Goal: Task Accomplishment & Management: Use online tool/utility

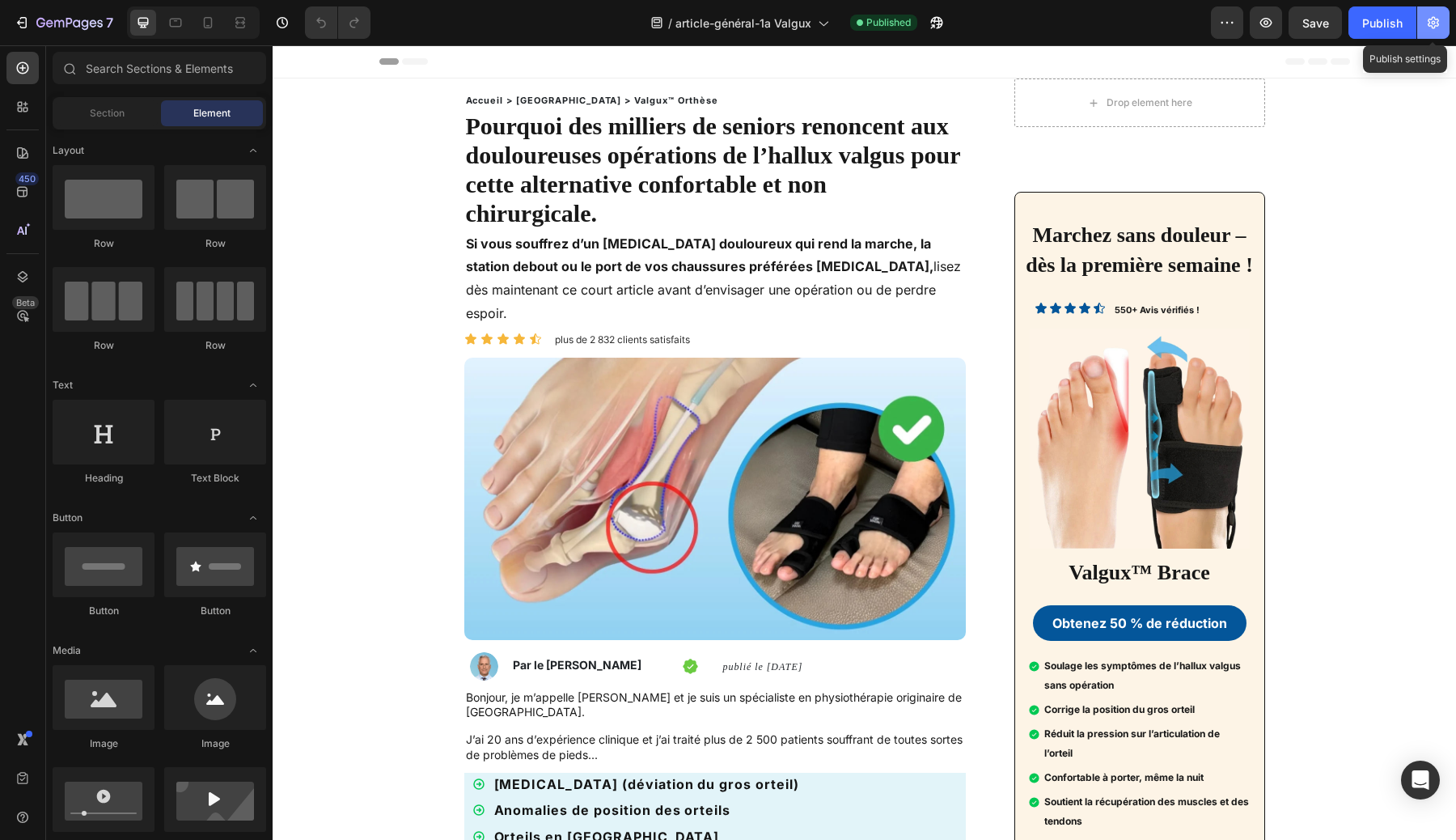
click at [1429, 17] on icon "button" at bounding box center [1433, 22] width 16 height 16
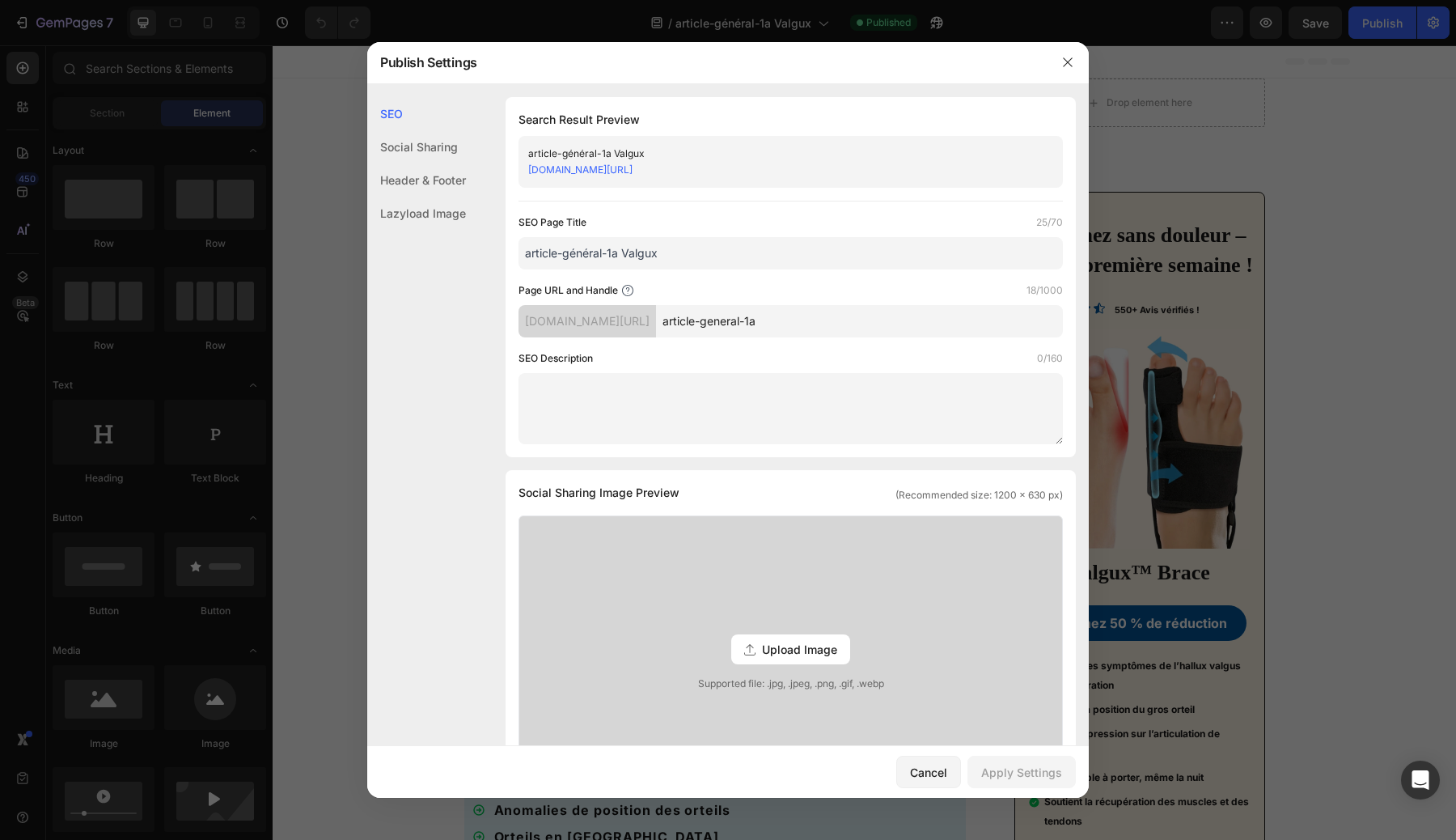
drag, startPoint x: 802, startPoint y: 167, endPoint x: 651, endPoint y: 175, distance: 151.2
click at [651, 175] on div "[DOMAIN_NAME][URL]" at bounding box center [777, 169] width 498 height 16
copy link "pages/article-general-1a"
click at [921, 778] on div "Cancel" at bounding box center [928, 772] width 37 height 17
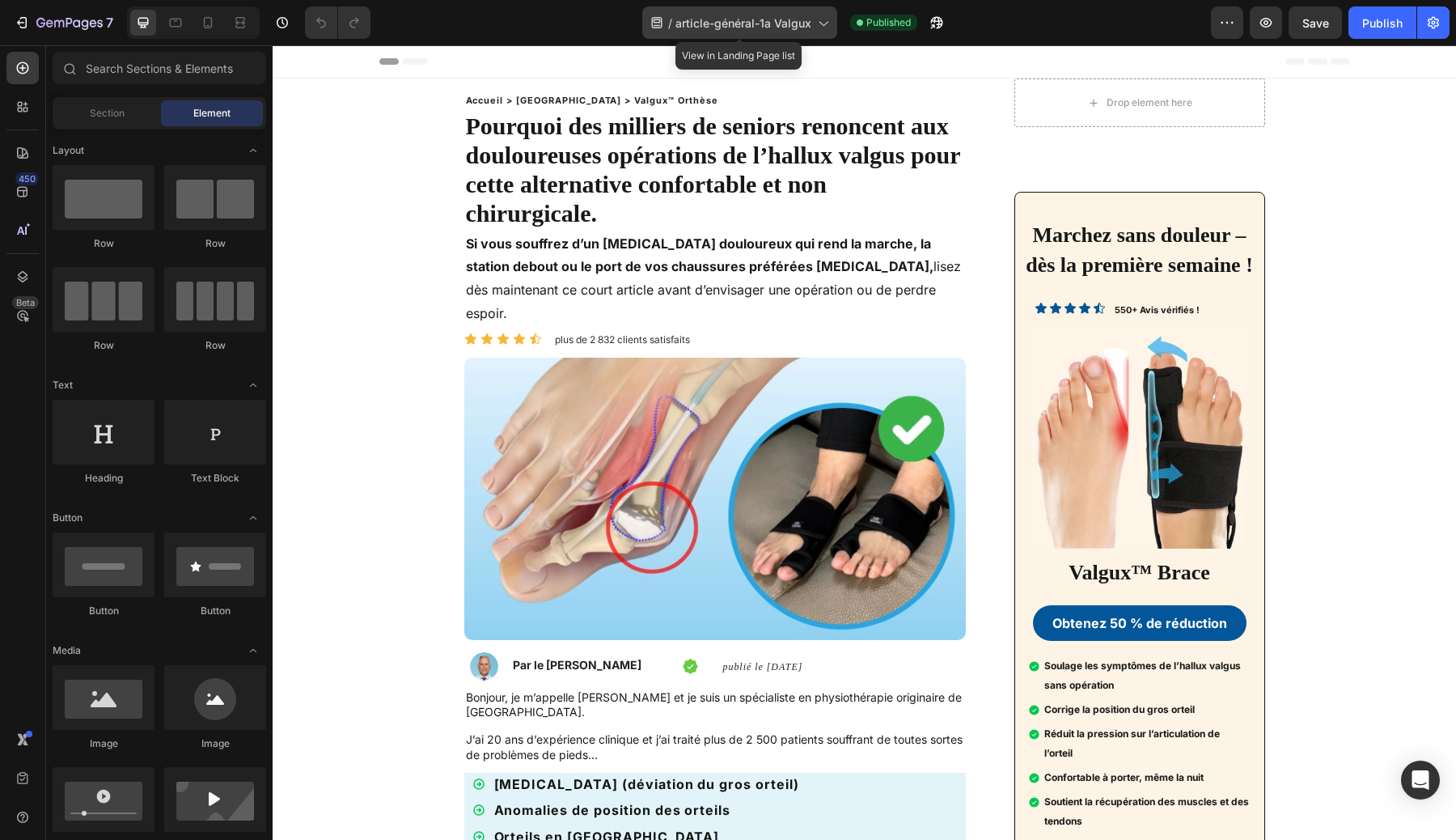
click at [707, 14] on span "article-général-1a Valgux" at bounding box center [743, 22] width 136 height 17
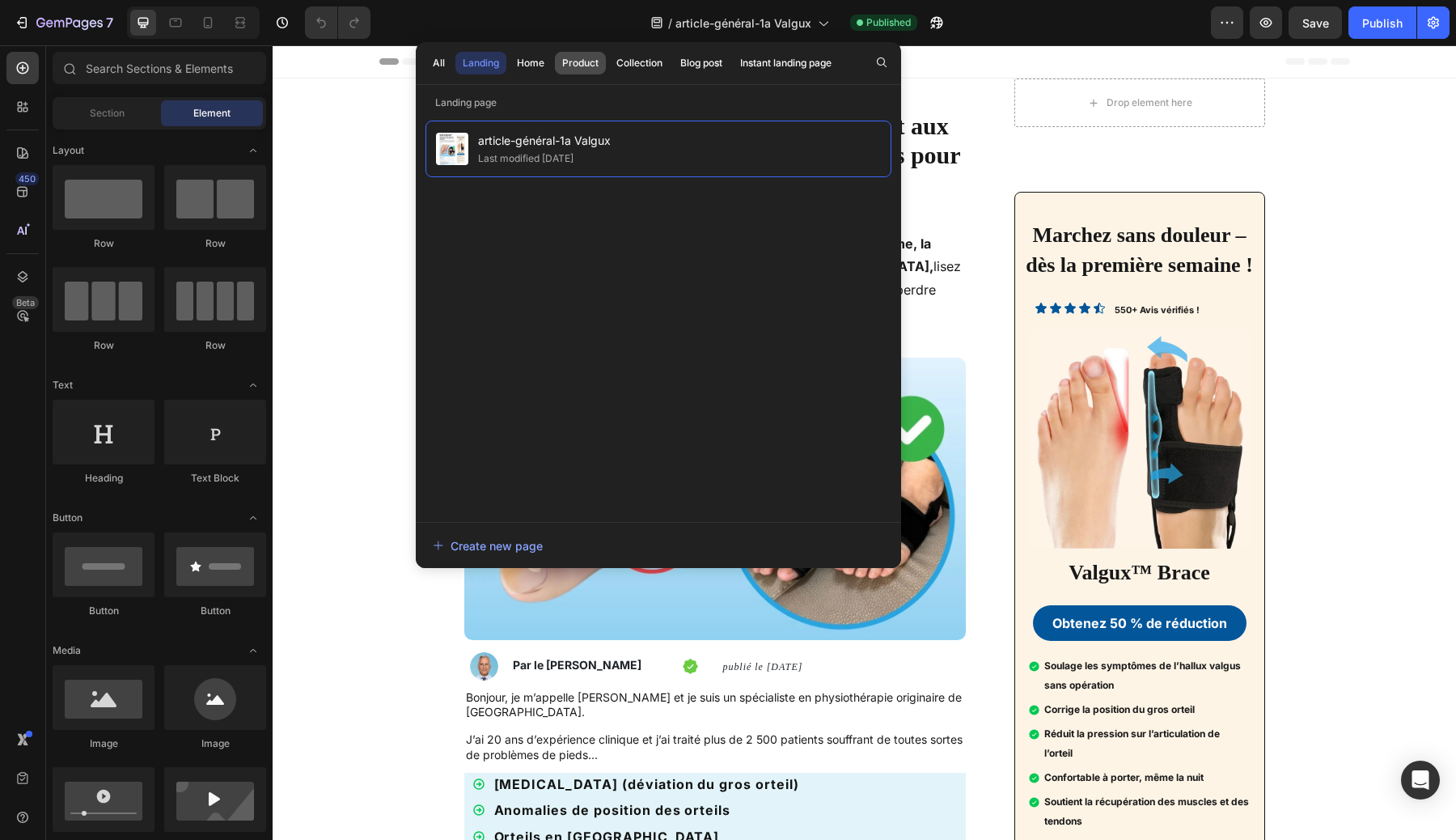
click at [570, 68] on div "Product" at bounding box center [581, 62] width 37 height 14
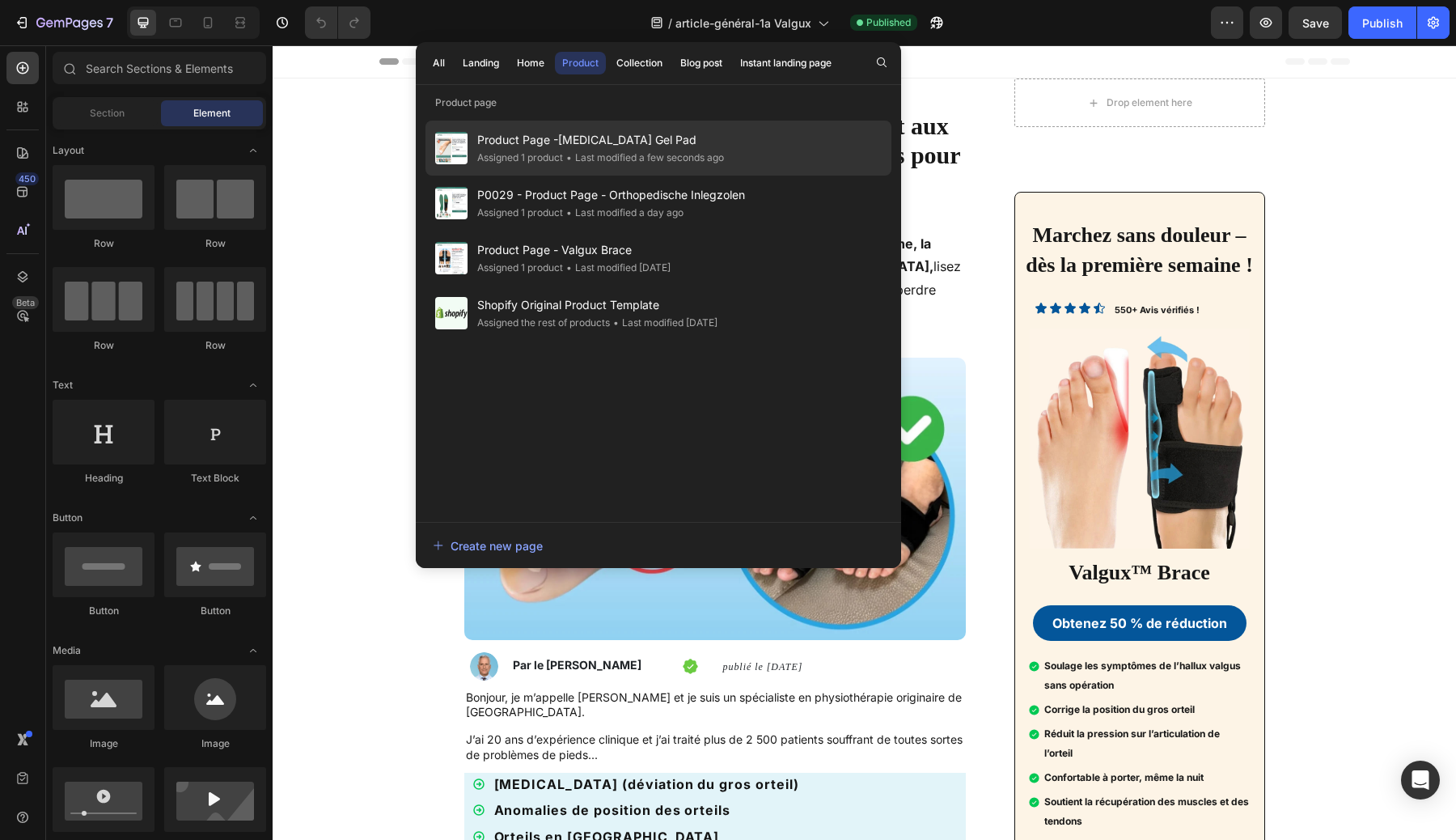
click at [550, 148] on span "Product Page -[MEDICAL_DATA] Gel Pad" at bounding box center [601, 139] width 247 height 19
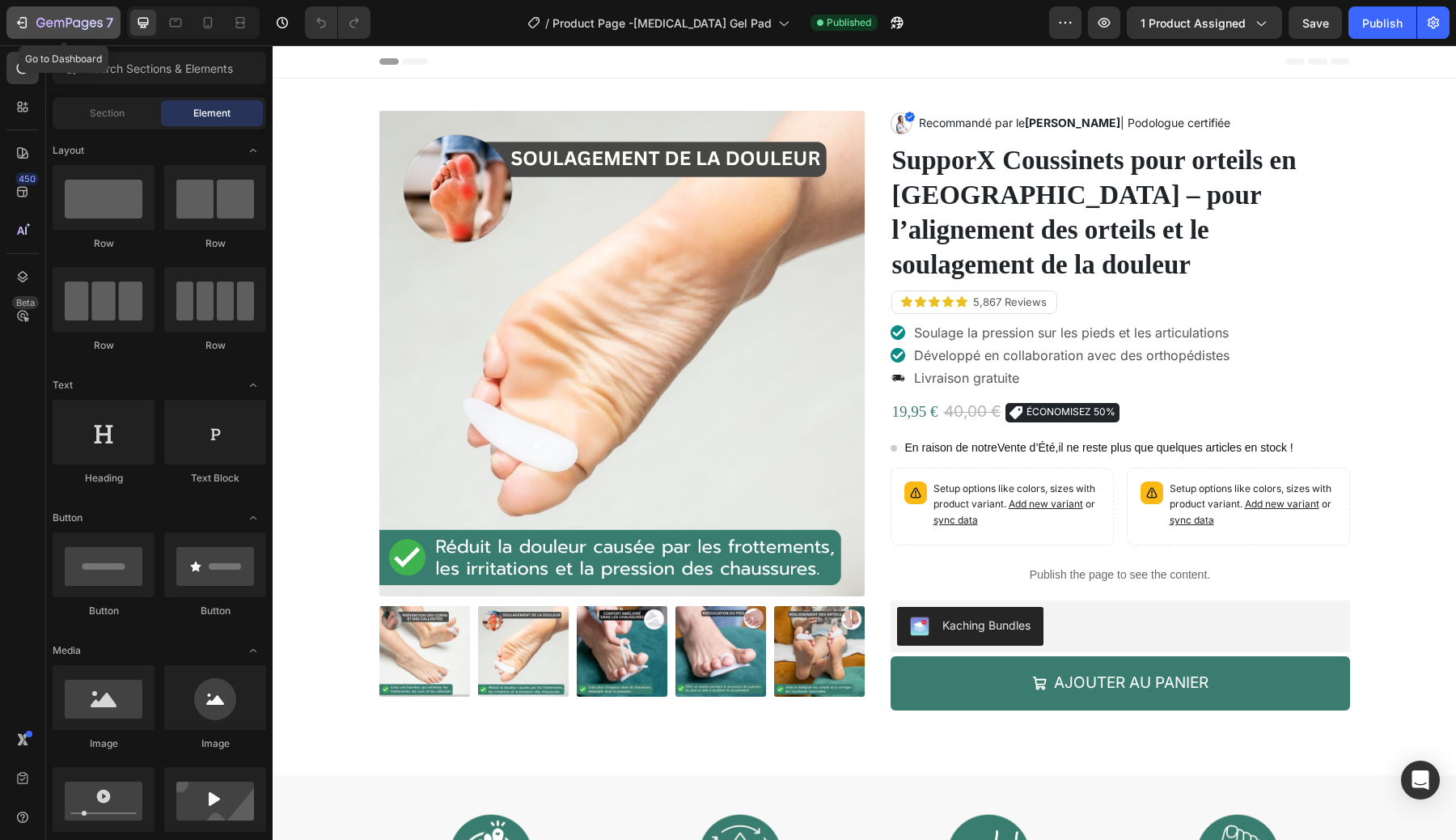
click at [18, 33] on button "7" at bounding box center [63, 22] width 114 height 32
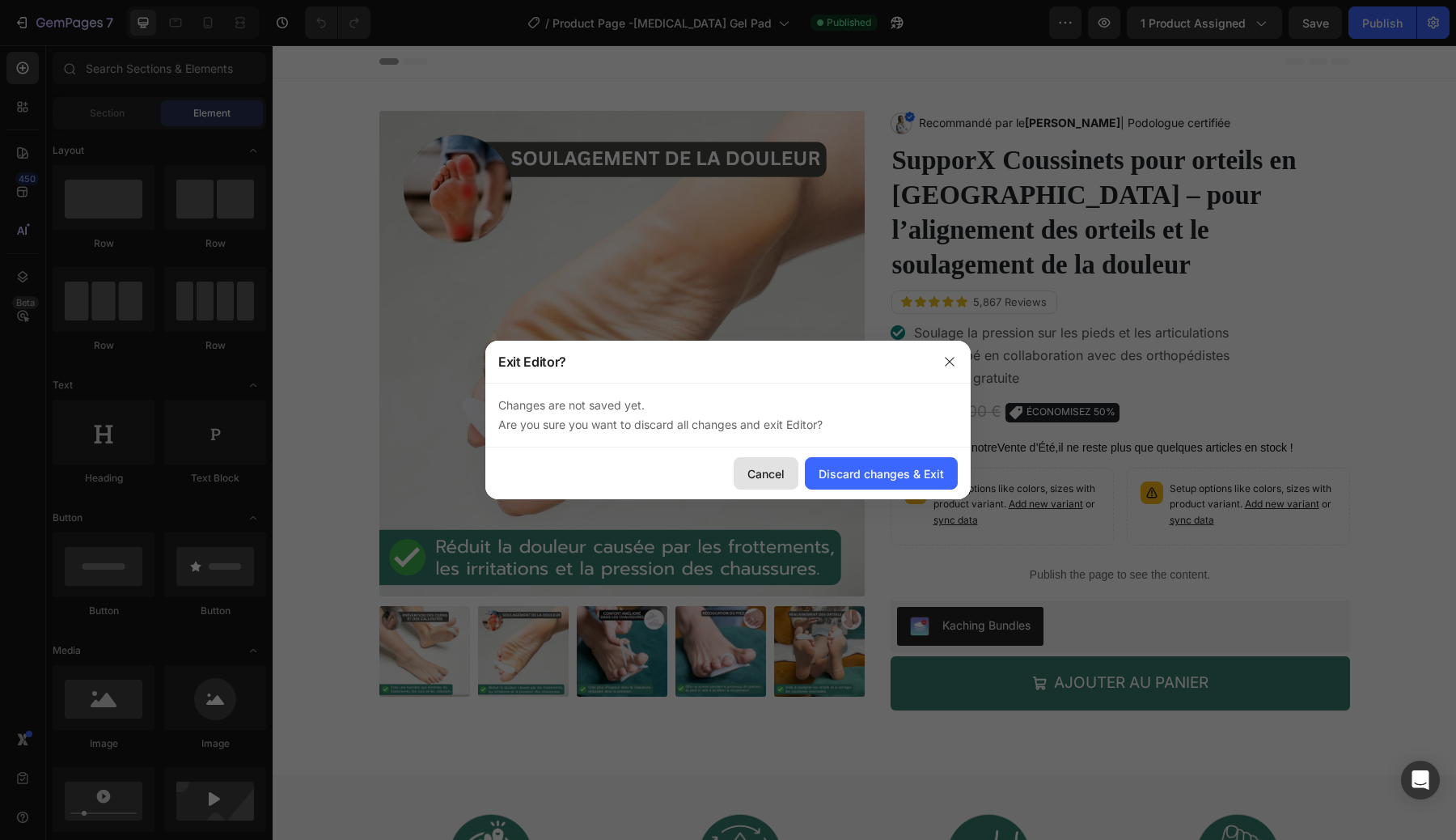
click at [781, 473] on div "Cancel" at bounding box center [765, 473] width 37 height 17
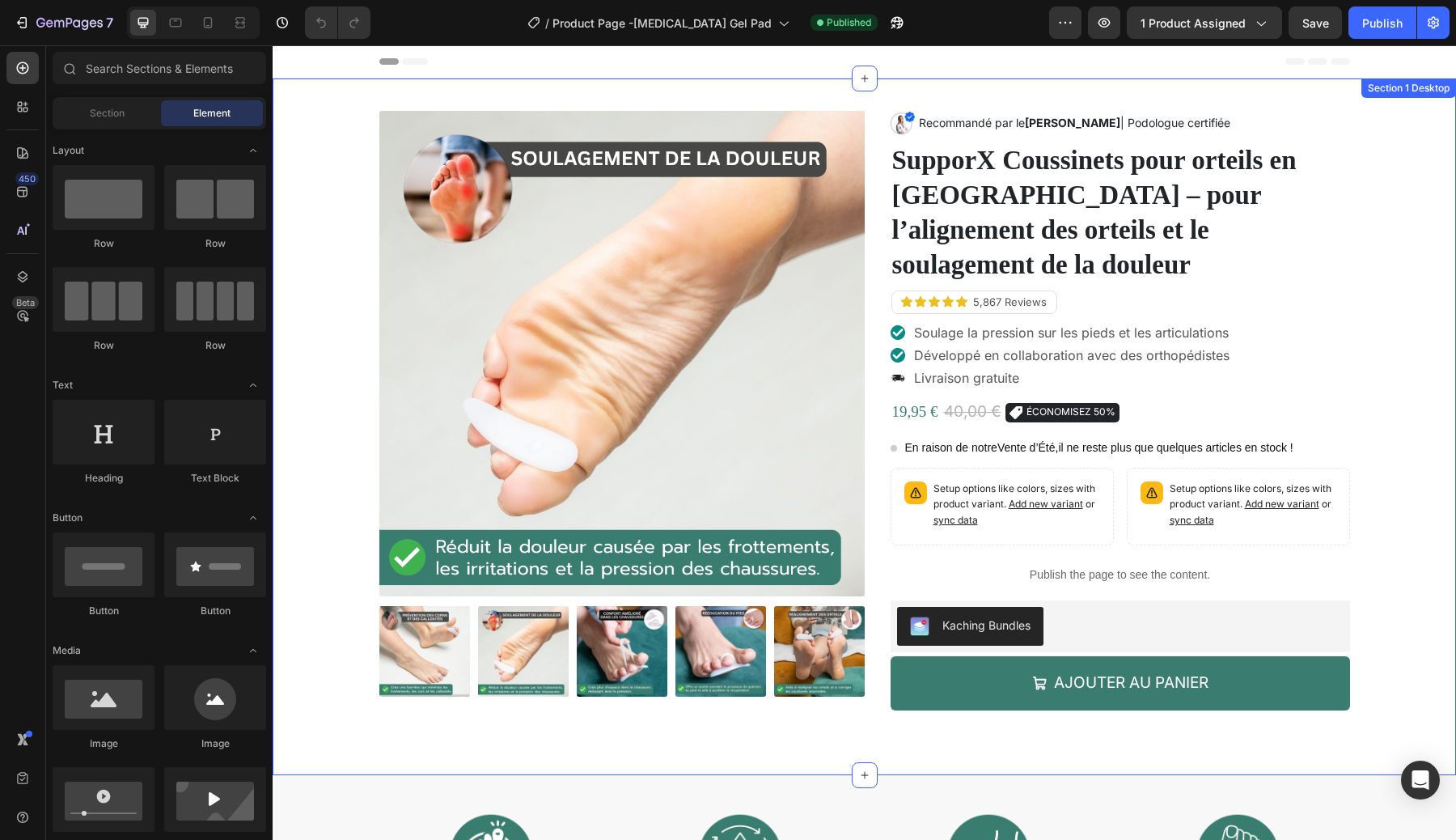
click at [301, 215] on div "Product Images Image Recommandé par le Dr. Marie Dupont | Podologue certifiée T…" at bounding box center [864, 427] width 1159 height 632
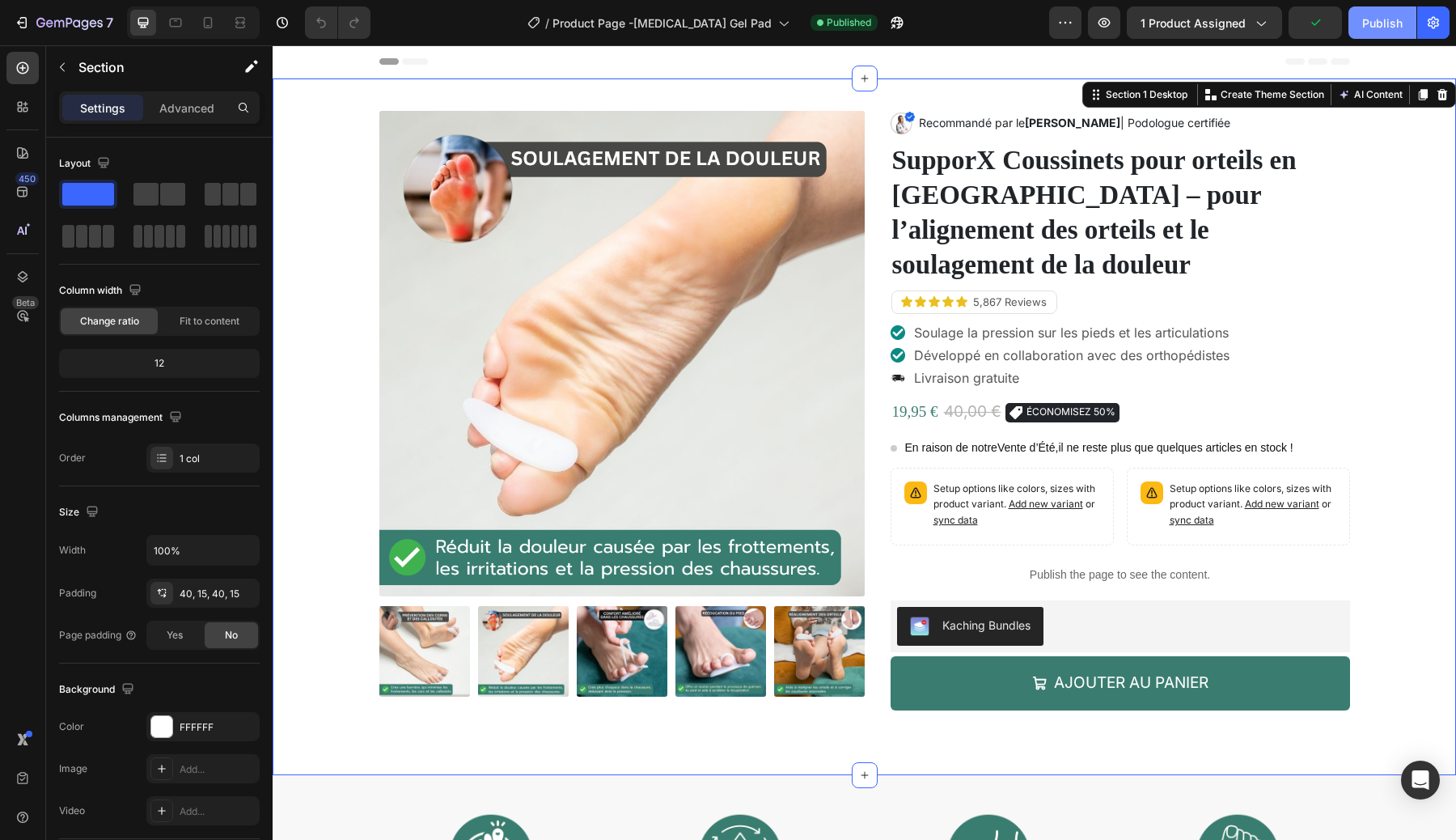
click at [1364, 18] on div "Publish" at bounding box center [1382, 22] width 41 height 17
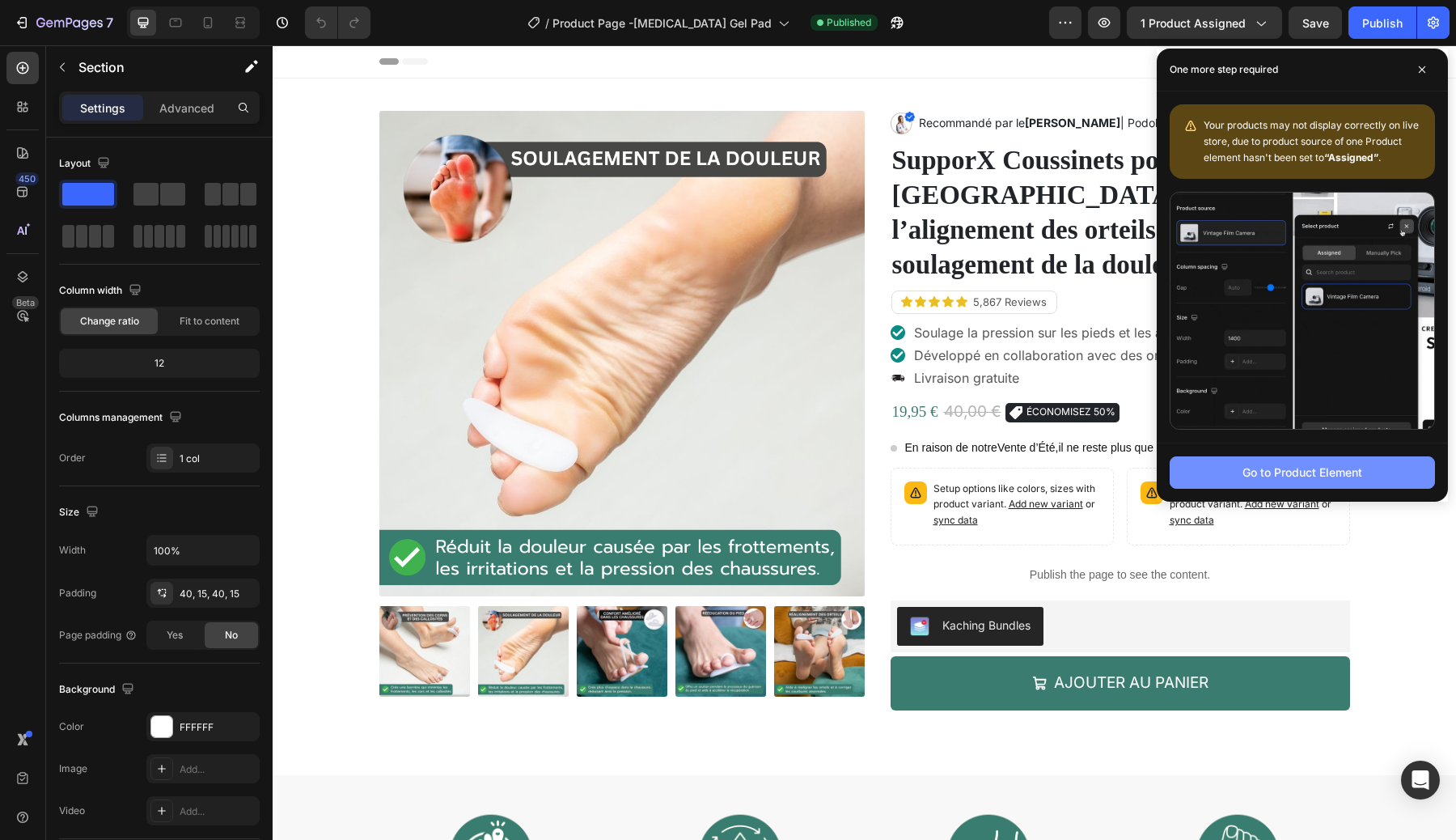
click at [1264, 479] on div "Go to Product Element" at bounding box center [1302, 472] width 120 height 17
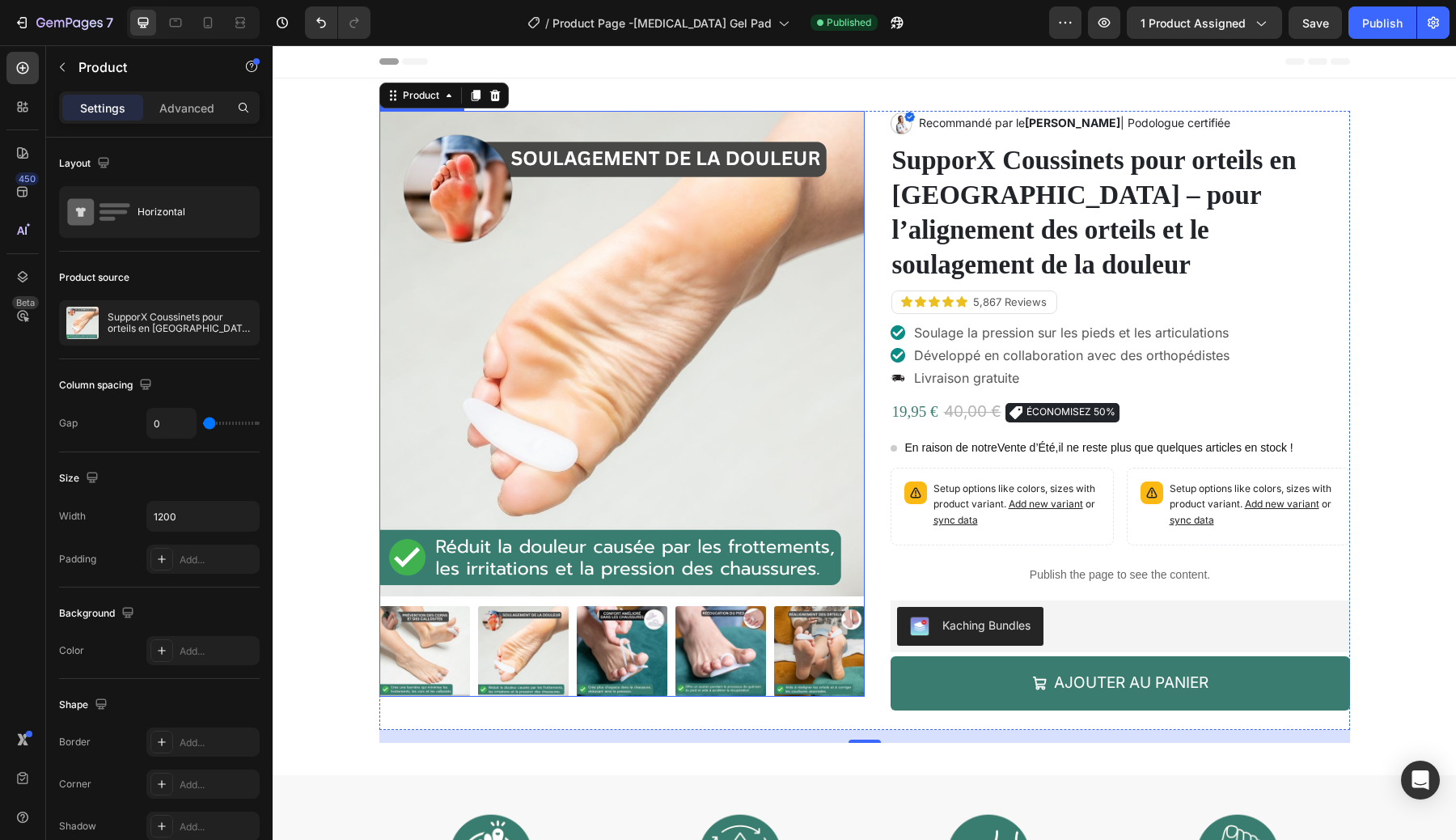
click at [694, 296] on img at bounding box center [621, 353] width 486 height 486
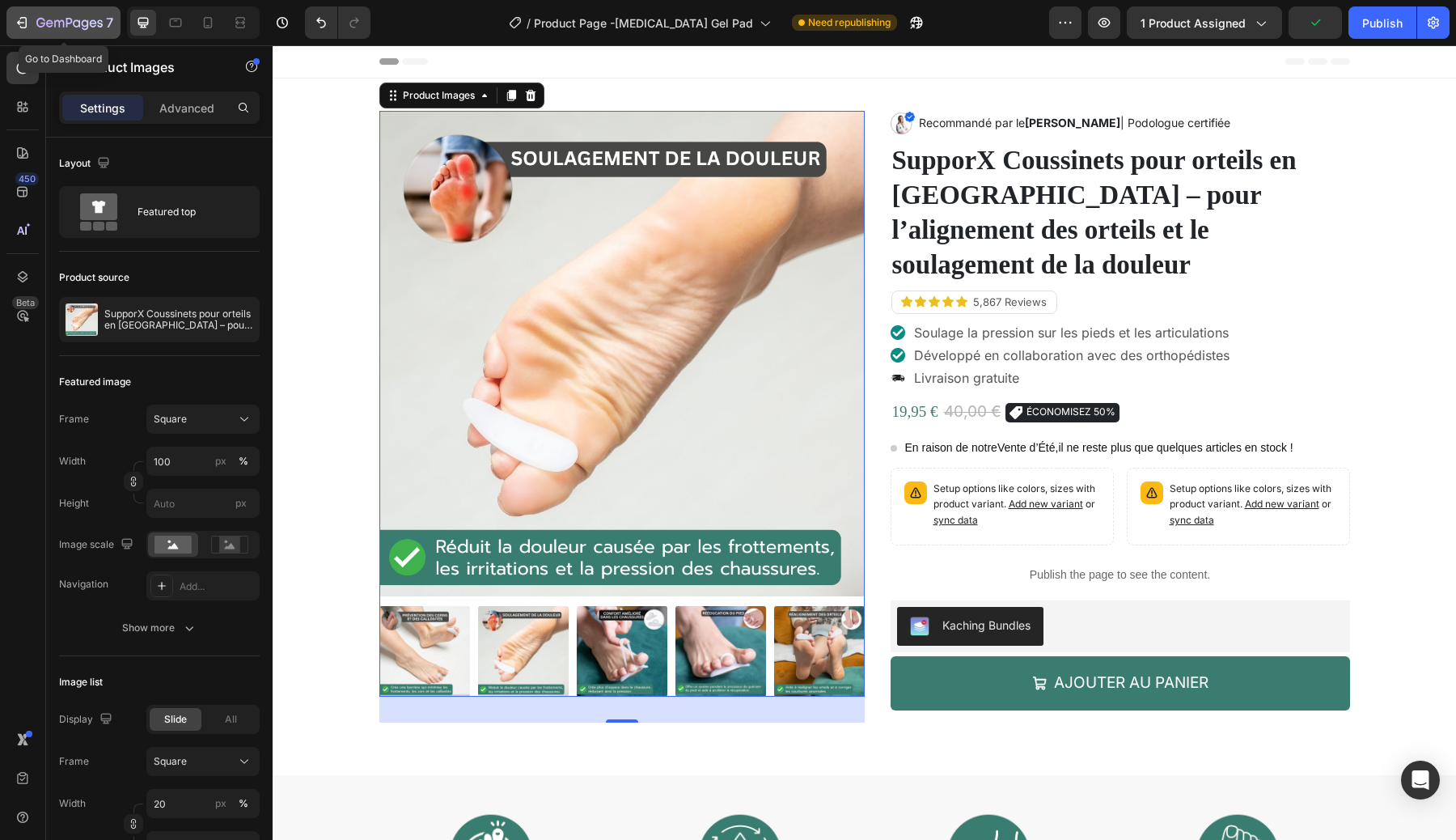
click at [78, 18] on icon "button" at bounding box center [70, 23] width 67 height 14
